Goal: Task Accomplishment & Management: Use online tool/utility

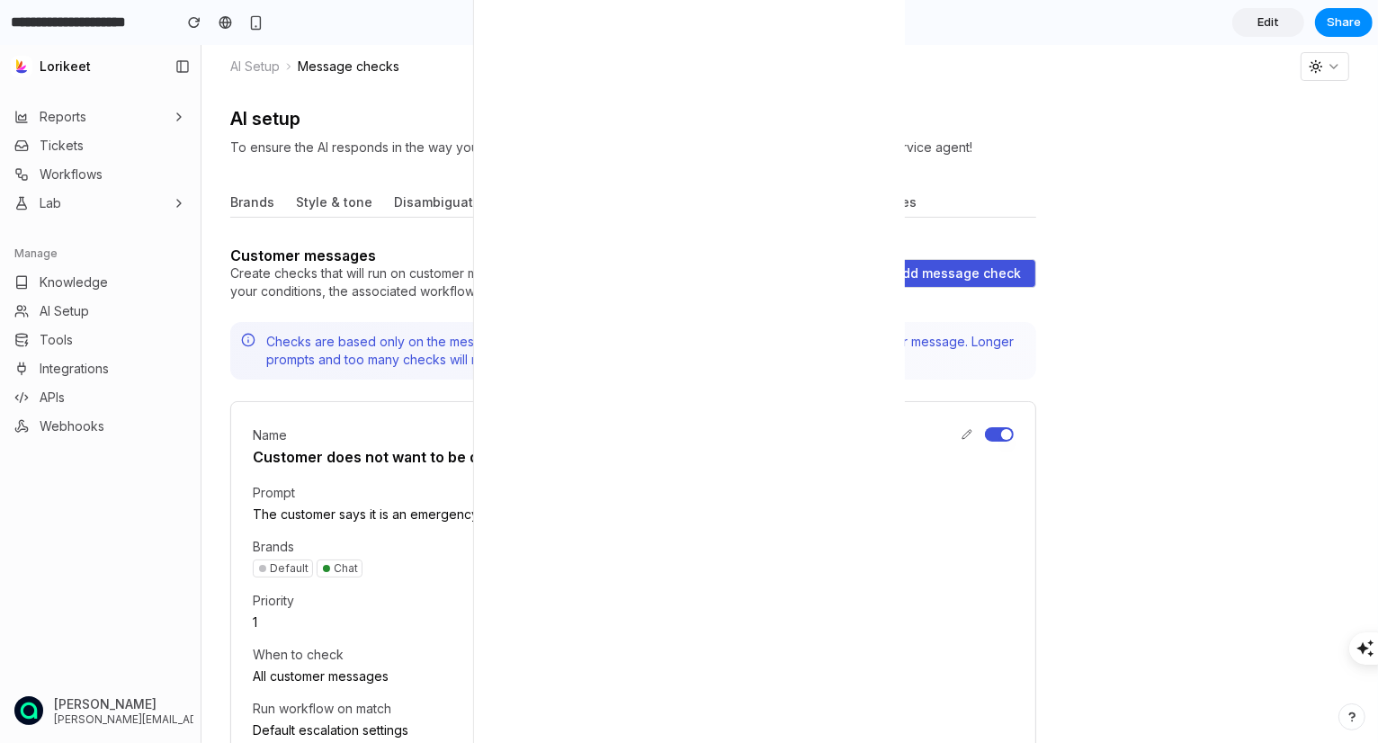
click at [614, 445] on div "Name Customer does not want to be disconnected" at bounding box center [633, 445] width 761 height 42
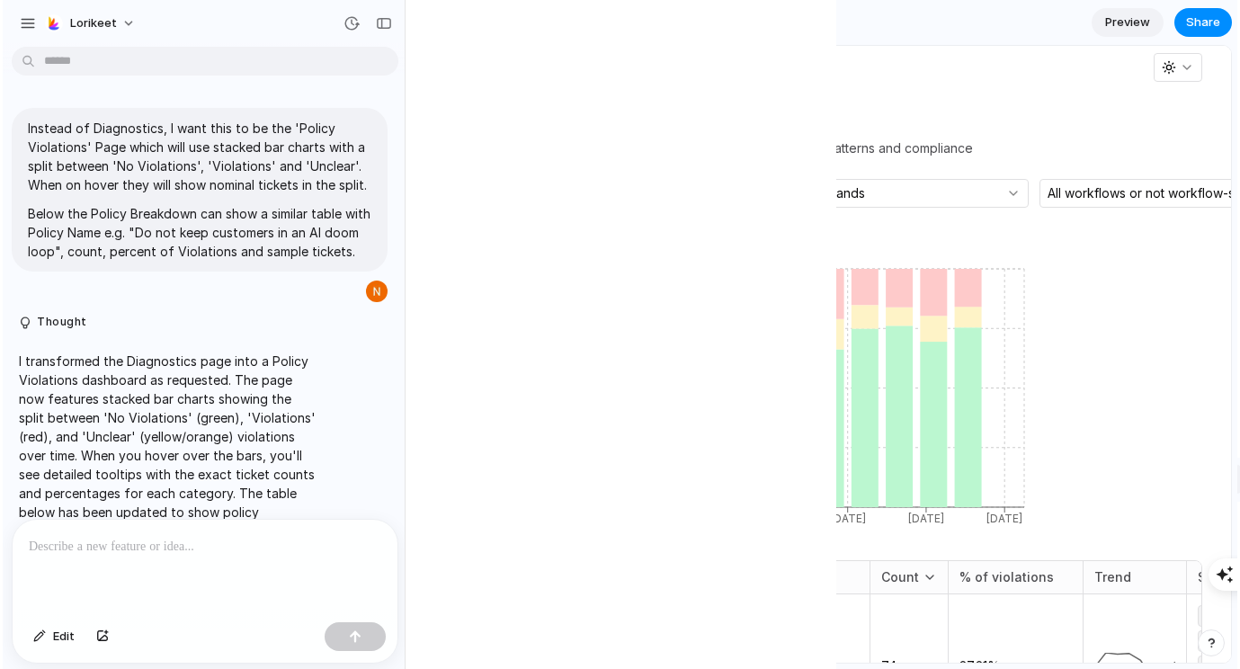
scroll to position [1081, 0]
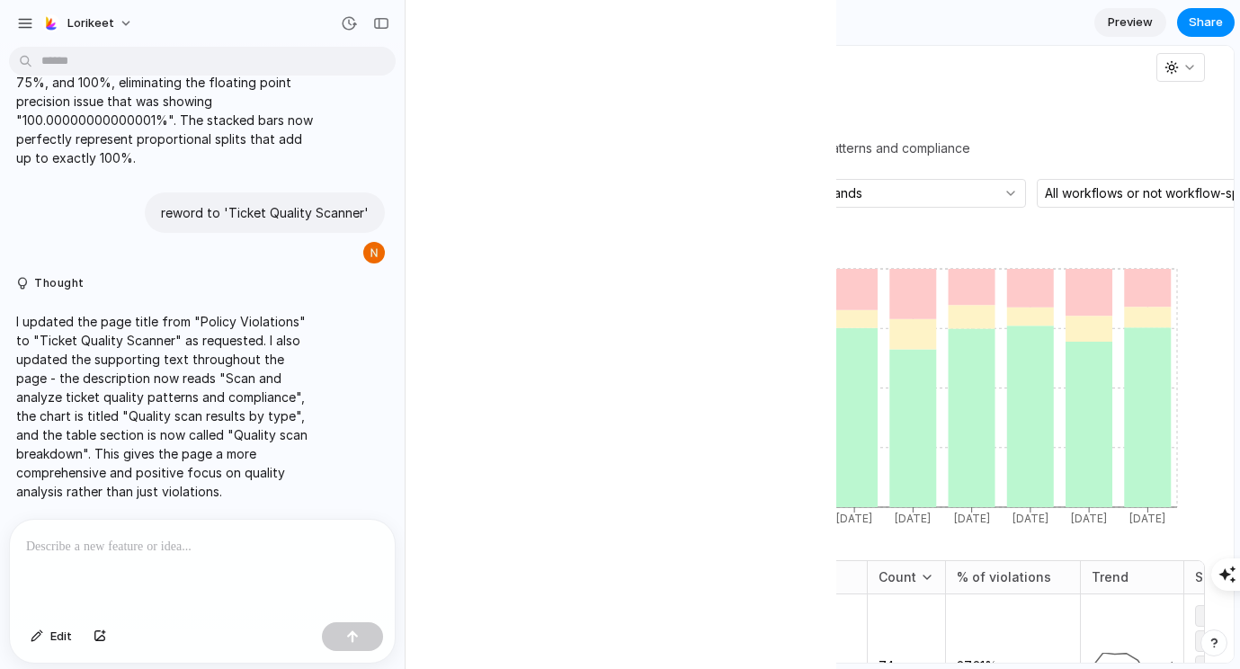
click at [366, 17] on div at bounding box center [365, 23] width 61 height 29
click at [376, 24] on div "button" at bounding box center [381, 23] width 16 height 13
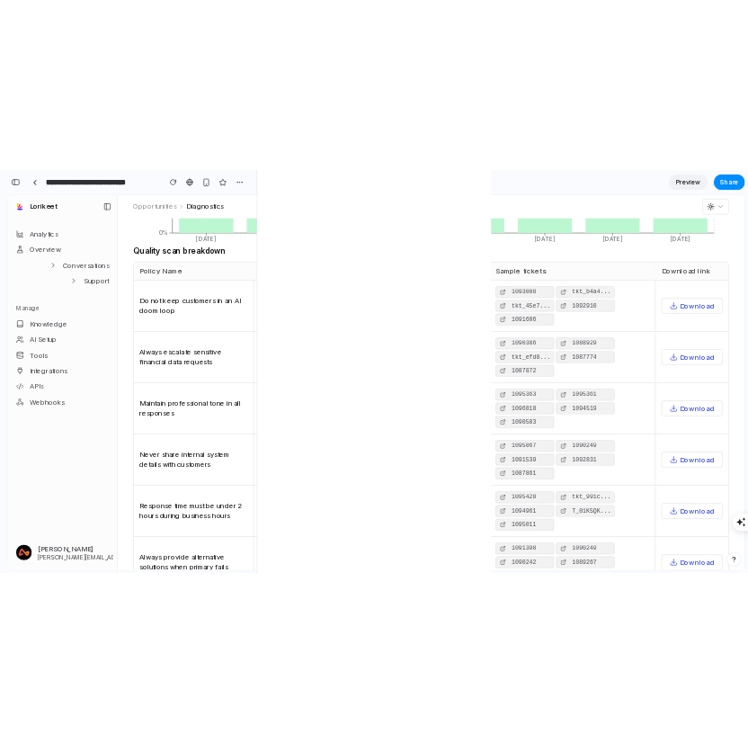
scroll to position [0, 0]
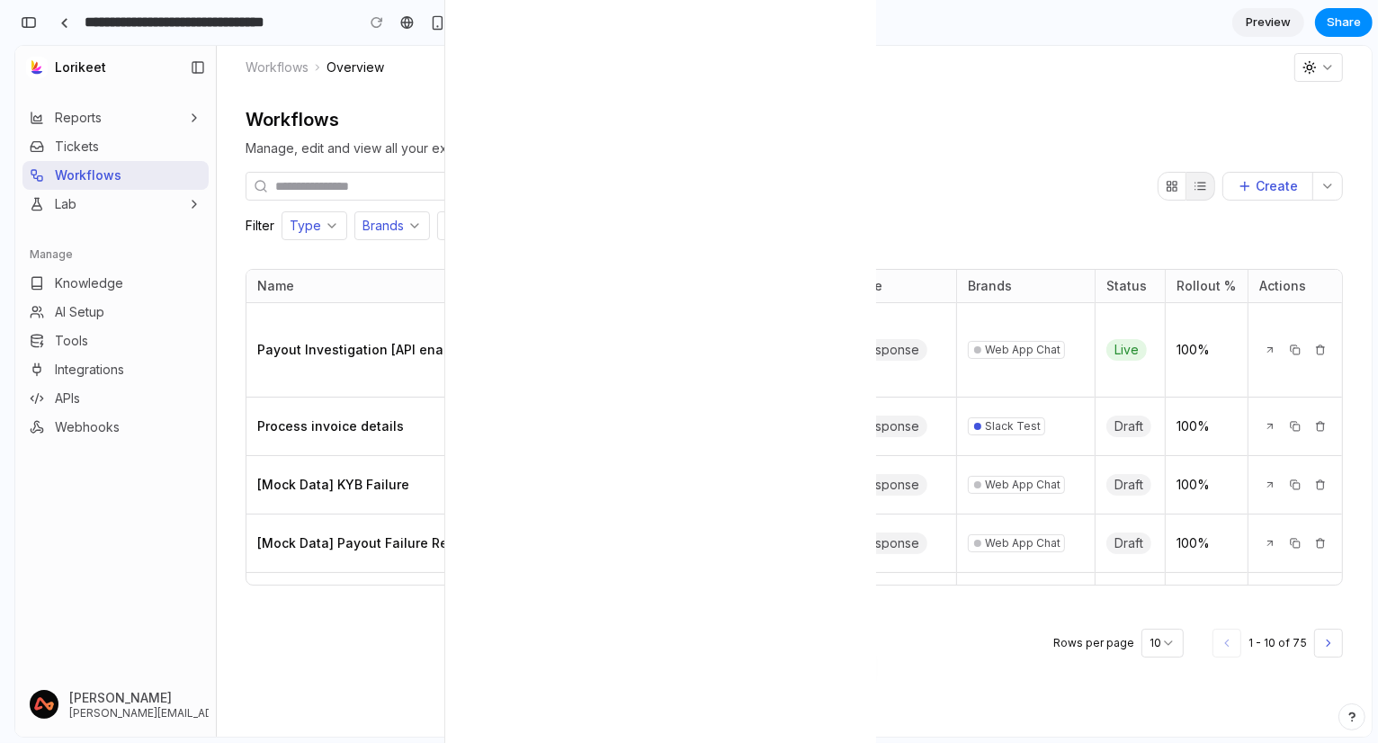
type input "**********"
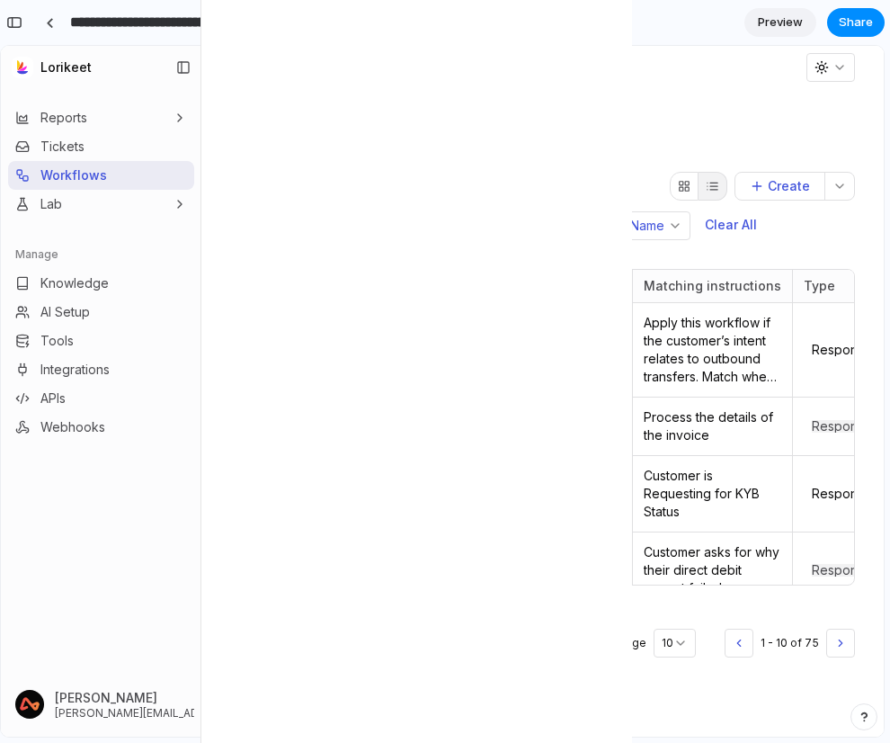
click at [664, 98] on div "Workflows Manage, edit and view all your existing workflows Create Filter Type …" at bounding box center [543, 413] width 682 height 648
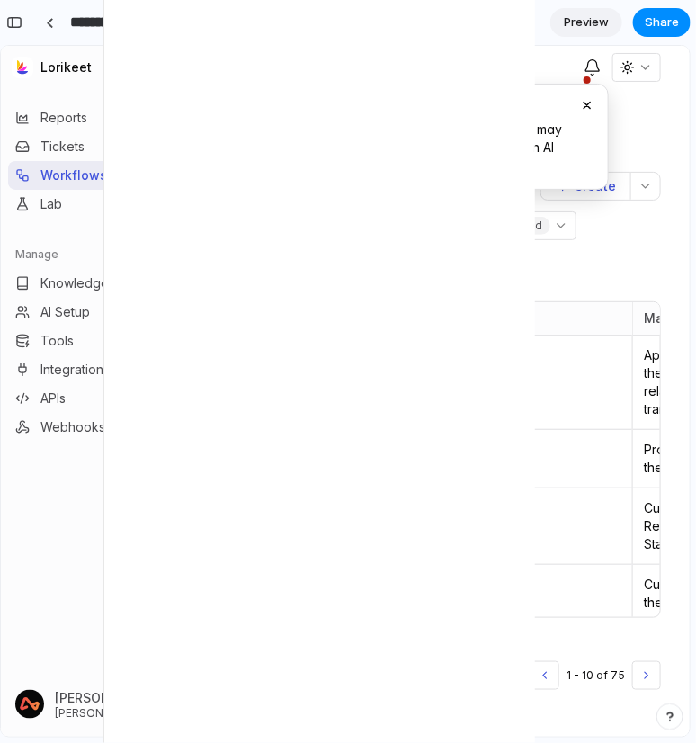
click at [626, 130] on div "Workflows Manage, edit and view all your existing workflows" at bounding box center [446, 133] width 430 height 47
click at [586, 105] on icon "Close notification" at bounding box center [588, 105] width 6 height 6
click at [588, 71] on icon "View notifications" at bounding box center [593, 67] width 18 height 18
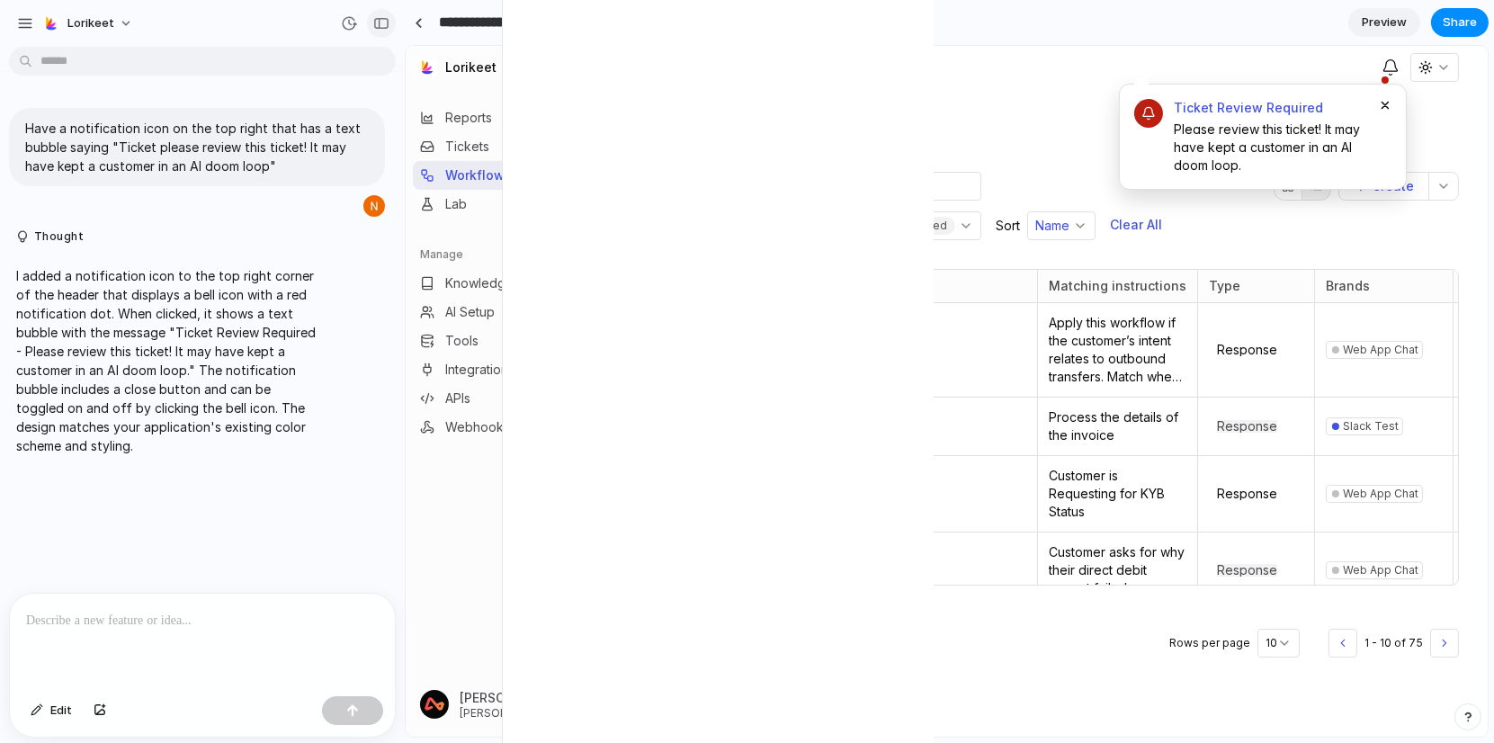
click at [378, 24] on div "button" at bounding box center [381, 23] width 16 height 13
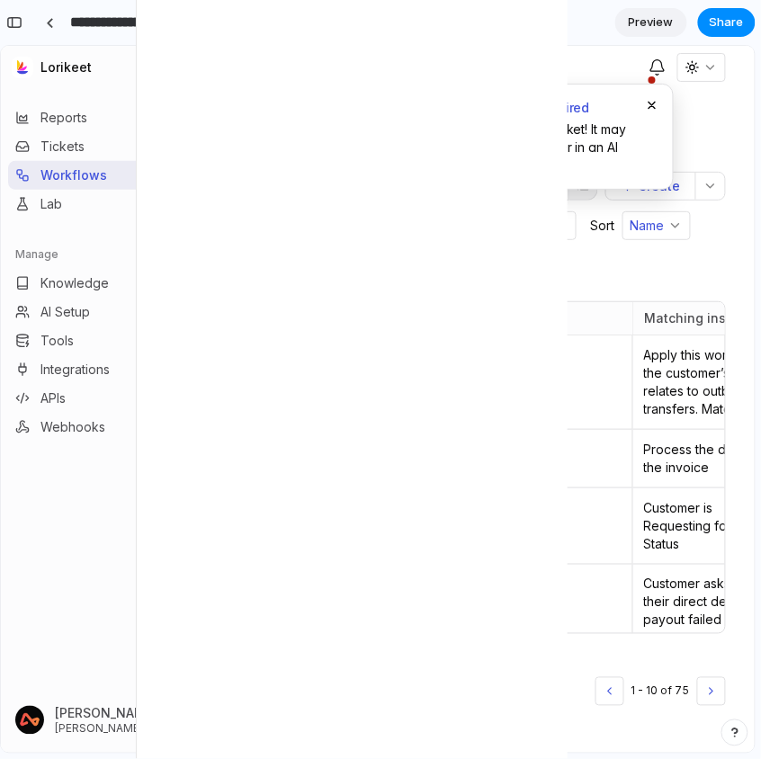
click at [651, 103] on icon "Close notification" at bounding box center [652, 104] width 13 height 13
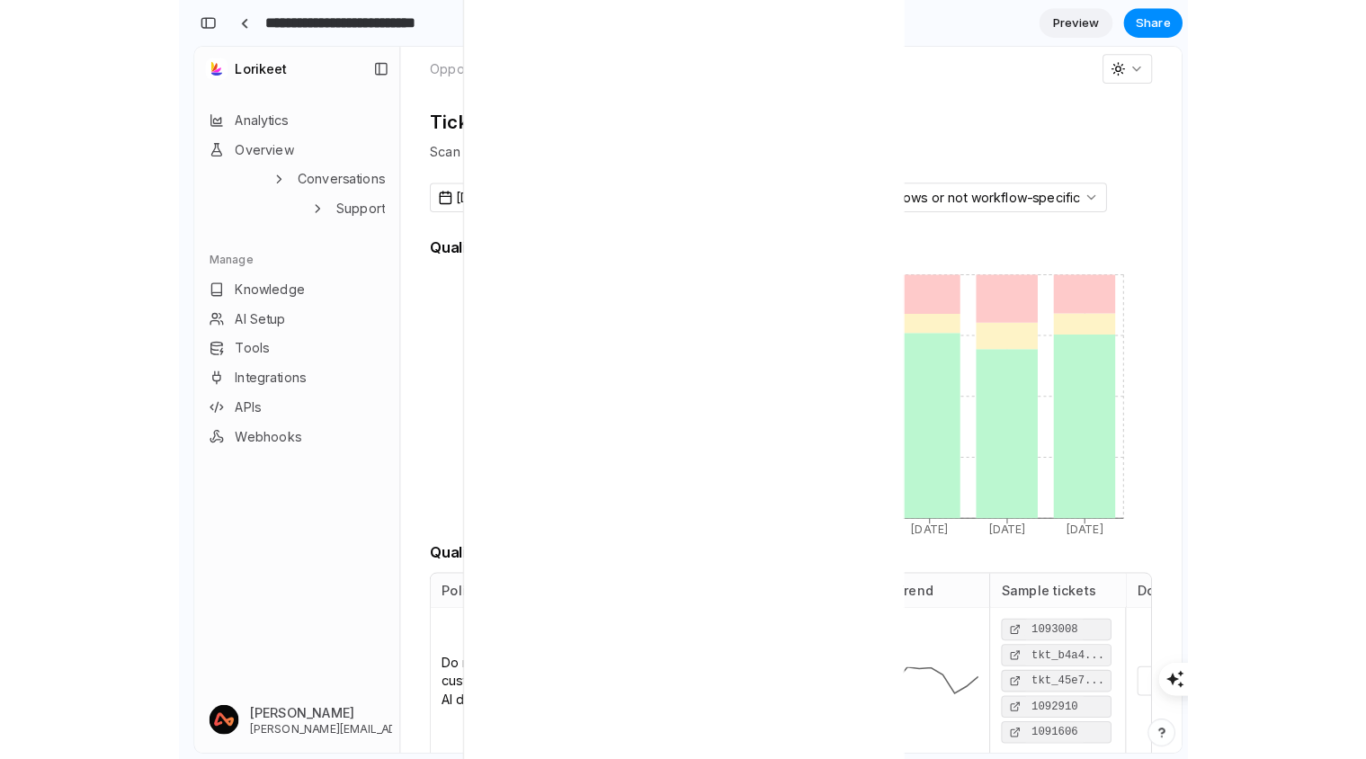
scroll to position [2349, 0]
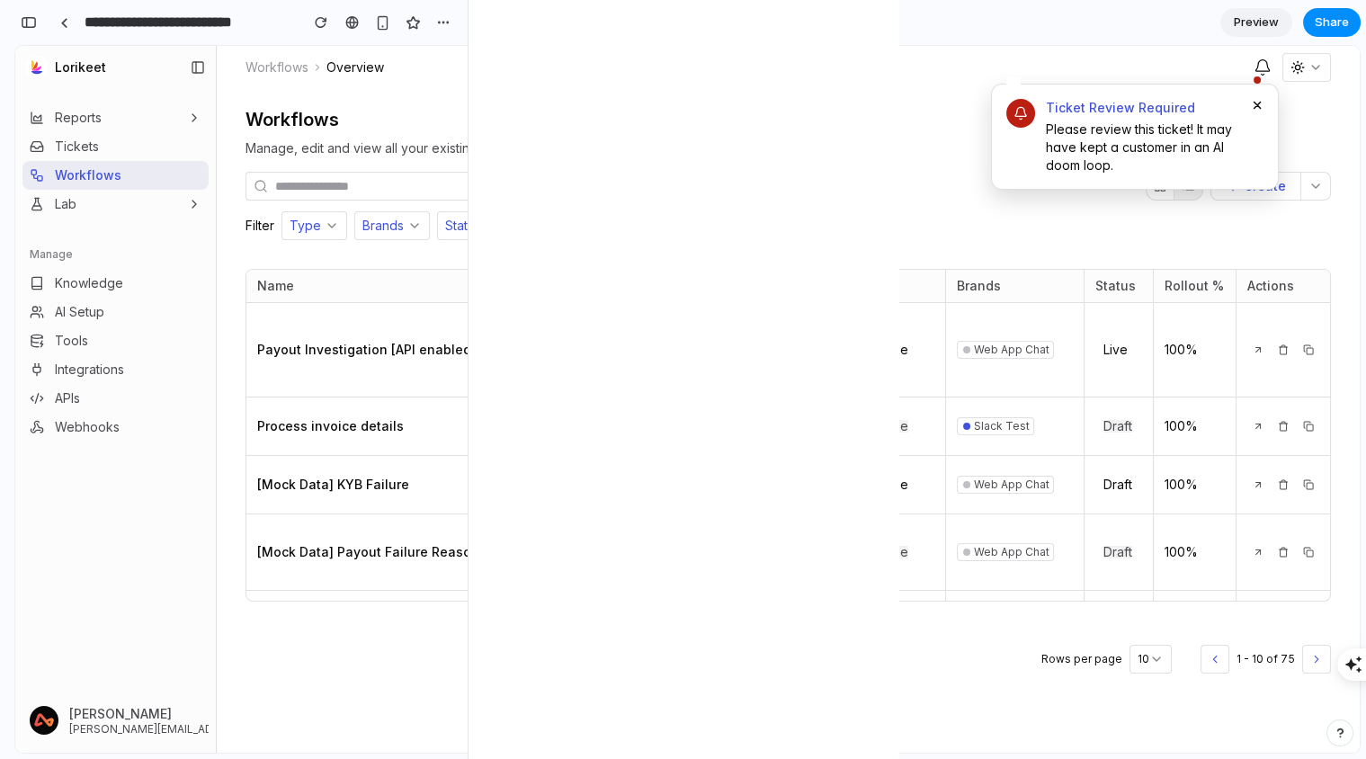
click at [1257, 101] on icon "Close notification" at bounding box center [1257, 105] width 13 height 13
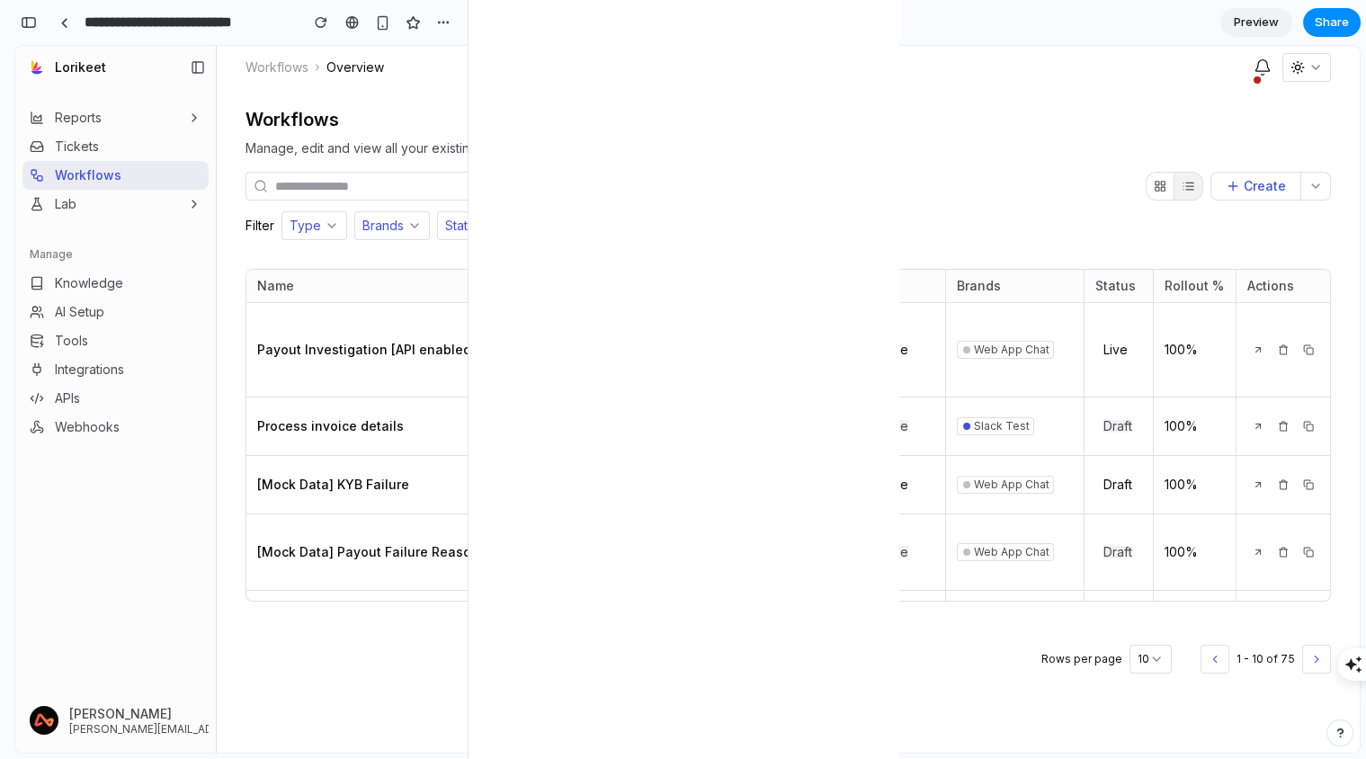
click at [1257, 71] on icon "View notifications" at bounding box center [1263, 67] width 18 height 18
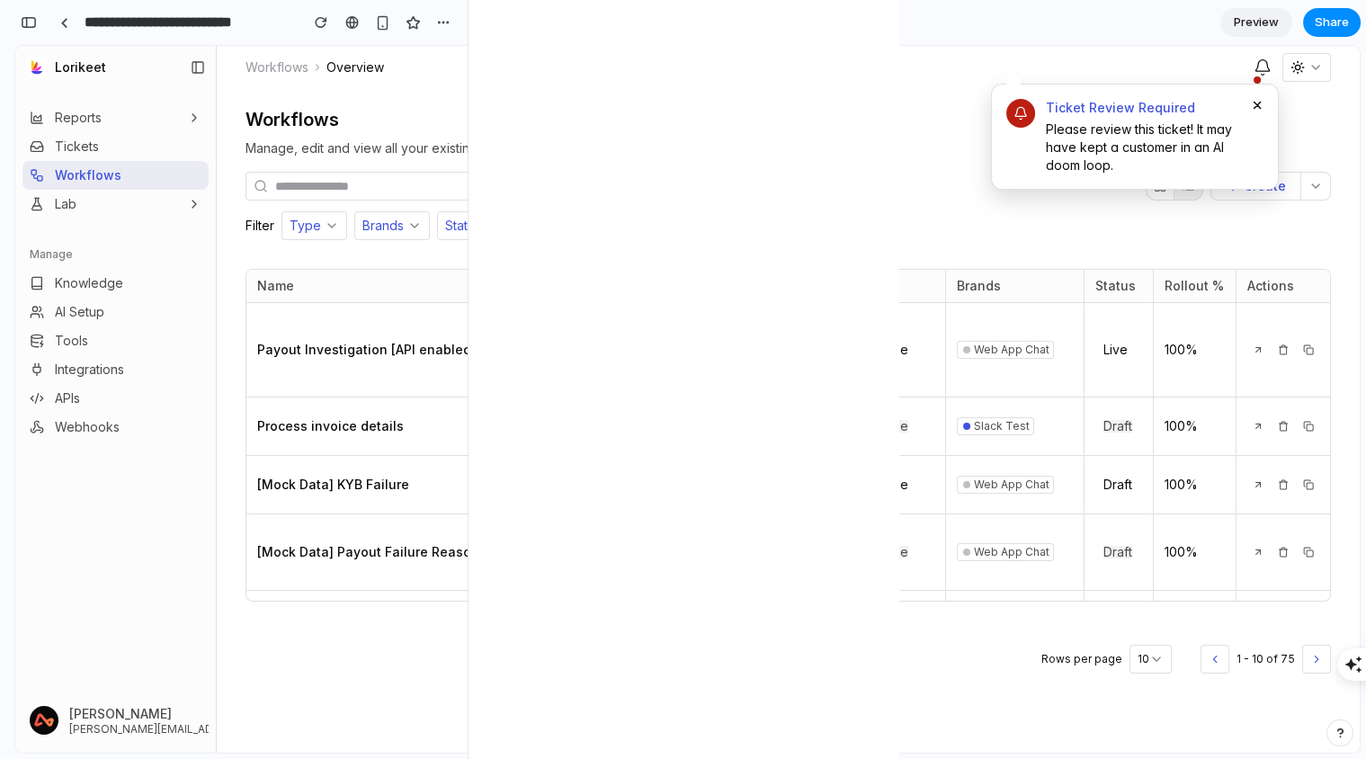
click at [192, 112] on icon "button" at bounding box center [194, 118] width 14 height 14
